Goal: Task Accomplishment & Management: Manage account settings

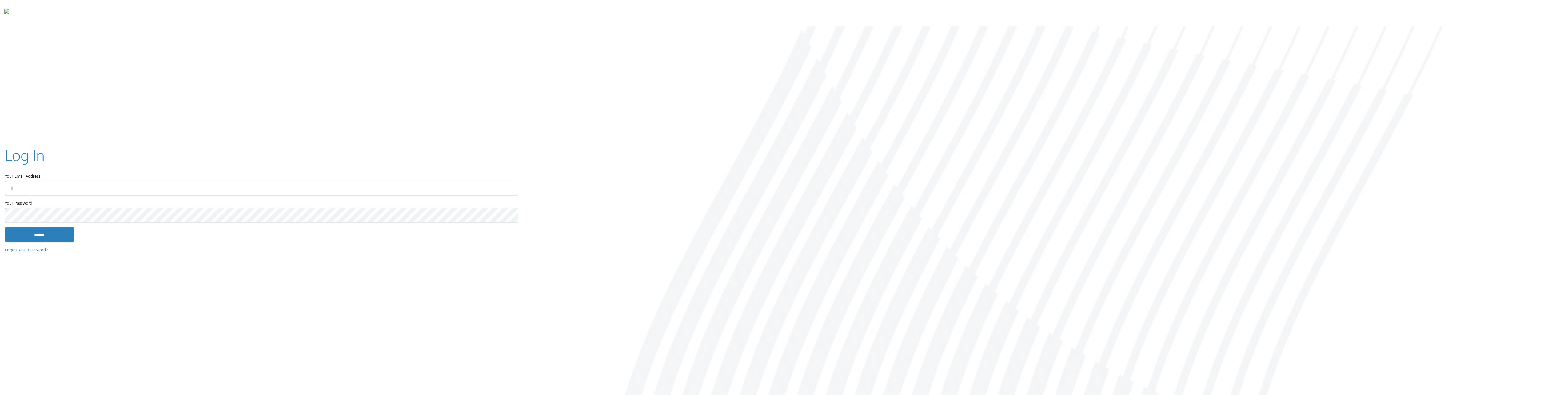
type input "**********"
click at [60, 232] on input "******" at bounding box center [39, 234] width 69 height 15
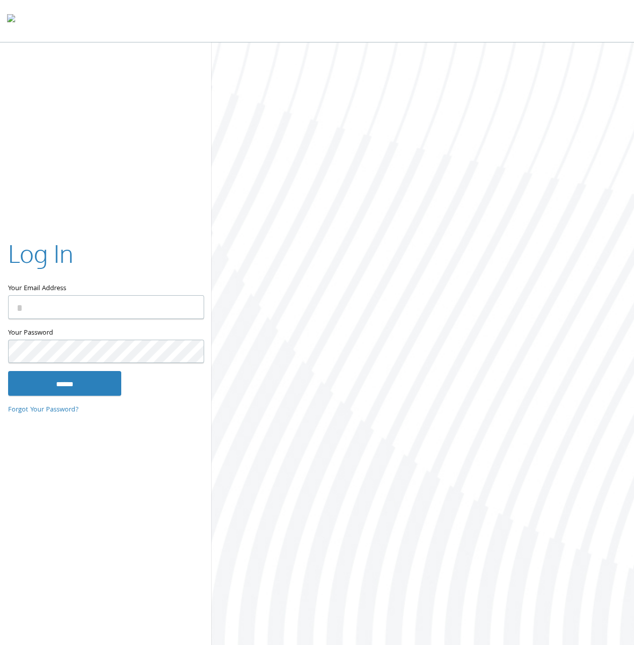
type input "**********"
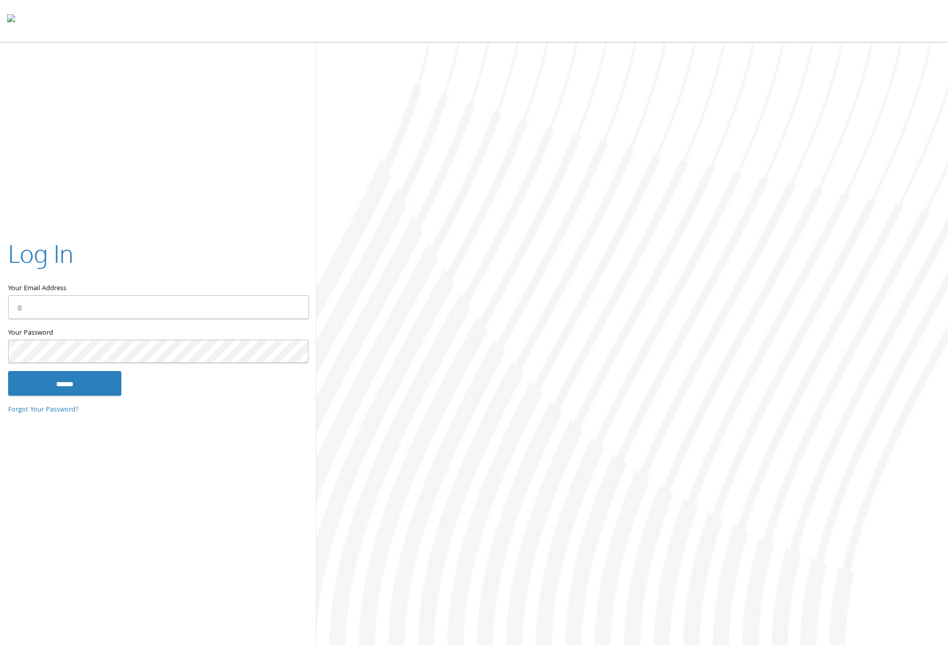
type input "**********"
